Goal: Find specific page/section: Find specific page/section

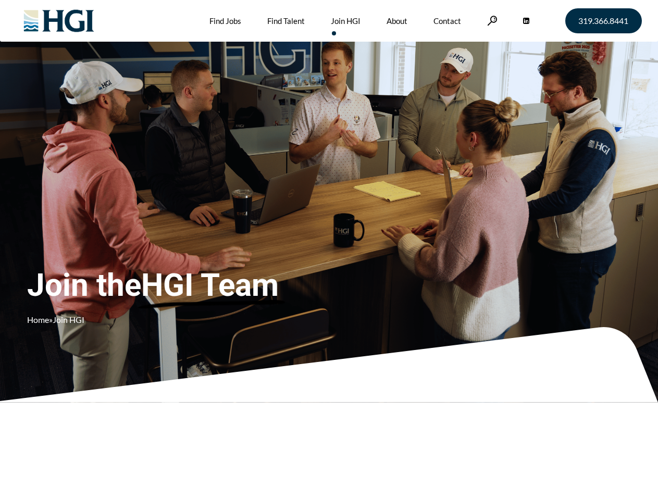
click at [329, 250] on div "Join the HGI Team Home » Join HGI" at bounding box center [194, 234] width 335 height 203
click at [491, 20] on link at bounding box center [492, 21] width 10 height 10
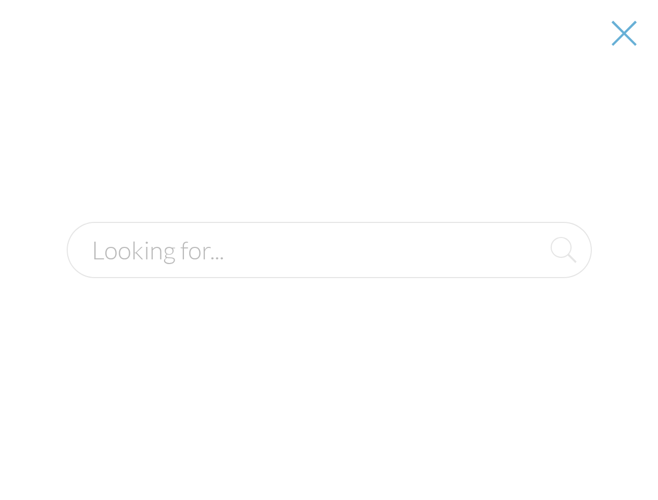
click at [329, 250] on div "Join the HGI Team Home » Join HGI" at bounding box center [194, 234] width 335 height 203
